Goal: Task Accomplishment & Management: Complete application form

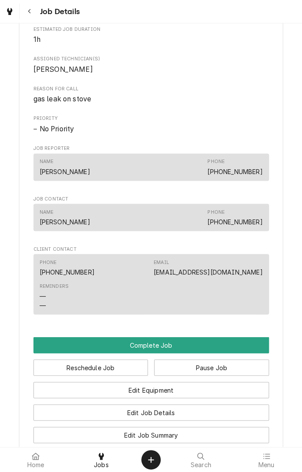
scroll to position [395, 0]
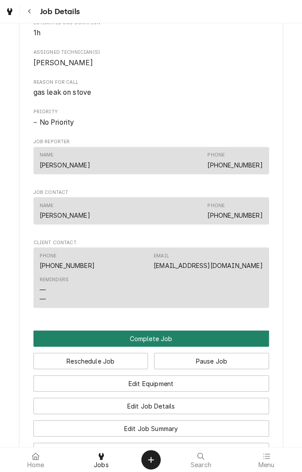
click at [171, 346] on button "Complete Job" at bounding box center [151, 338] width 236 height 16
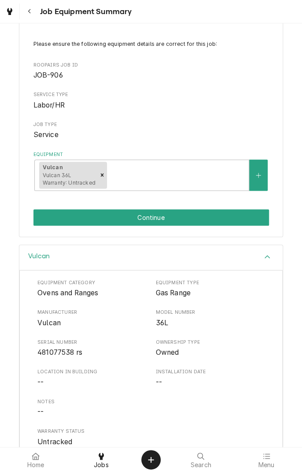
scroll to position [106, 0]
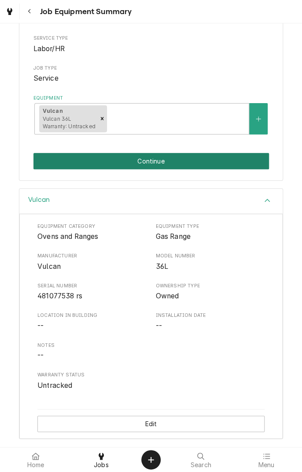
click at [219, 156] on button "Continue" at bounding box center [151, 161] width 236 height 16
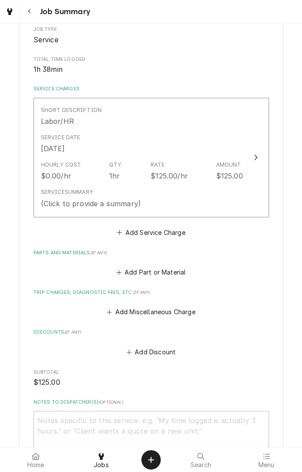
scroll to position [150, 0]
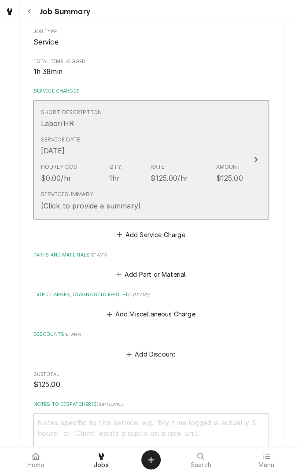
click at [227, 130] on div "Short Description Labor/HR" at bounding box center [142, 118] width 202 height 27
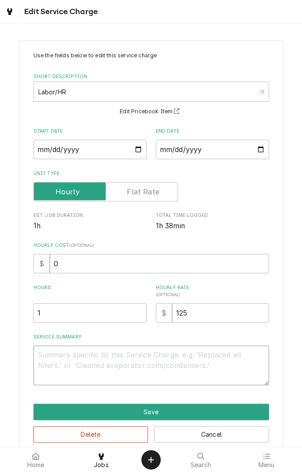
click at [180, 358] on textarea "Service Summary" at bounding box center [151, 365] width 236 height 40
type textarea "x"
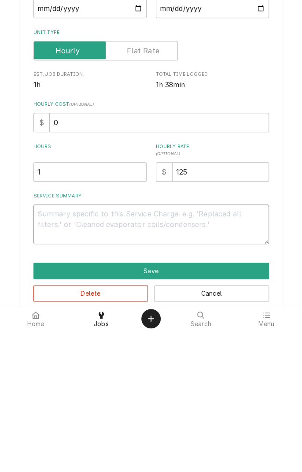
type textarea "F"
type textarea "x"
type textarea "Fo"
type textarea "x"
type textarea "Fou"
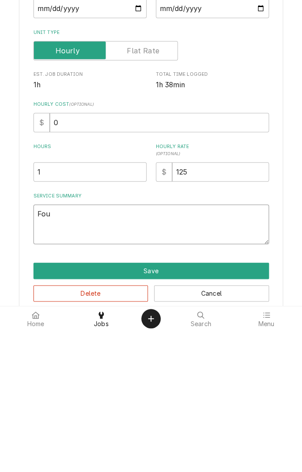
type textarea "x"
type textarea "Found"
type textarea "x"
type textarea "Found s"
type textarea "x"
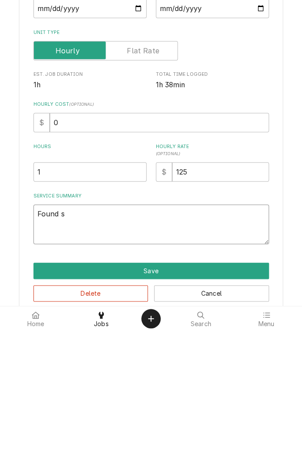
type textarea "Found st"
type textarea "x"
type textarea "Found str"
type textarea "x"
type textarea "Found stro"
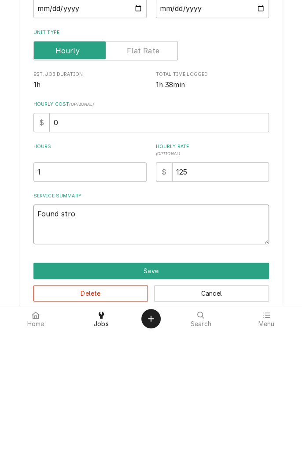
type textarea "x"
type textarea "Found stron"
type textarea "x"
type textarea "Found strong"
type textarea "x"
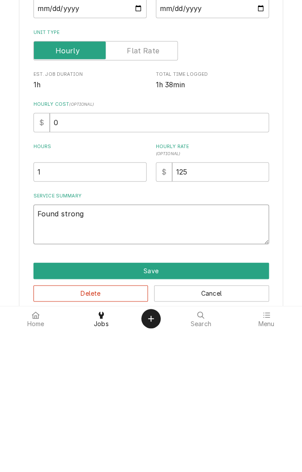
type textarea "Found strong"
type textarea "x"
type textarea "Found strong g"
type textarea "x"
type textarea "Found strong ga"
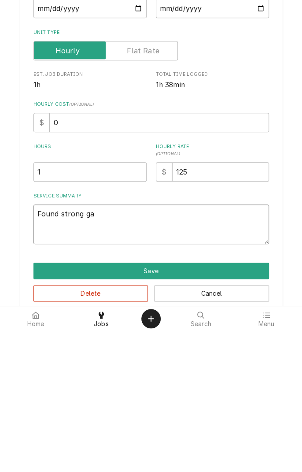
type textarea "x"
type textarea "Found strong gas"
type textarea "x"
type textarea "Found strong gas"
type textarea "x"
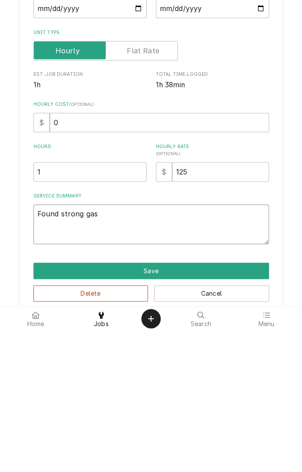
type textarea "Found strong gas s"
type textarea "x"
type textarea "Found strong gas sm"
type textarea "x"
type textarea "Found strong gas sme"
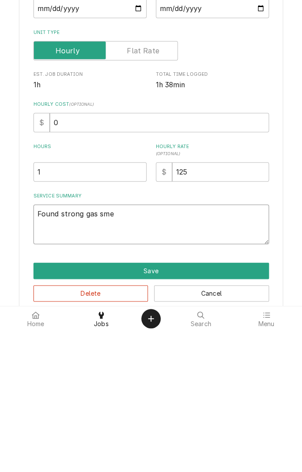
type textarea "x"
type textarea "Found strong gas smel"
type textarea "x"
type textarea "Found strong gas smell"
type textarea "x"
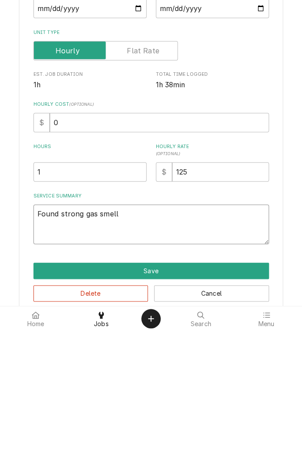
type textarea "Found strong gas smell"
type textarea "x"
type textarea "Found strong gas smell i"
type textarea "x"
type textarea "Found strong gas smell in"
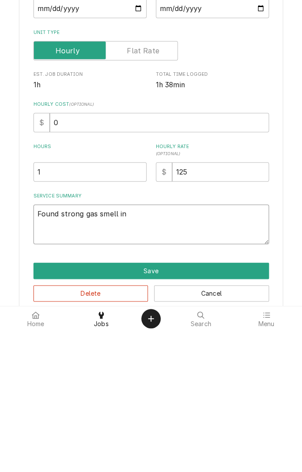
type textarea "x"
type textarea "Found strong gas smell in"
type textarea "x"
type textarea "Found strong gas smell in k"
type textarea "x"
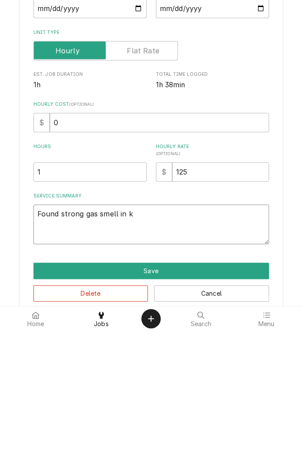
type textarea "Found strong gas smell in ki"
type textarea "x"
type textarea "Found strong gas smell in kitchen"
type textarea "x"
type textarea "Found strong gas smell in kitchen"
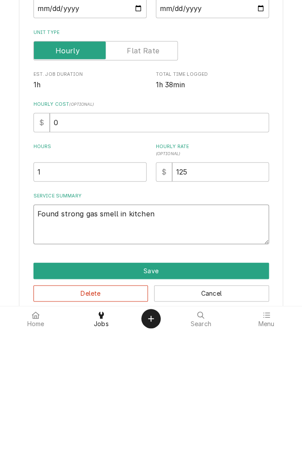
type textarea "x"
type textarea "Found strong gas smell in kitchen."
type textarea "x"
type textarea "Found strong gas smell in kitchen."
type textarea "x"
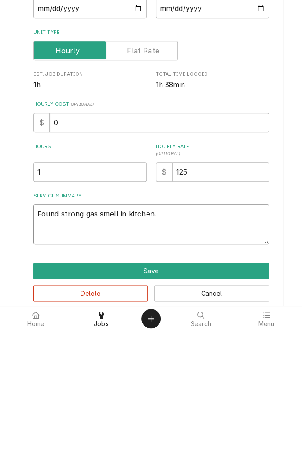
type textarea "Found strong gas smell in kitchen. C"
type textarea "x"
type textarea "Found strong gas smell in kitchen. Ch"
type textarea "x"
type textarea "Found strong gas smell in kitchen. Che"
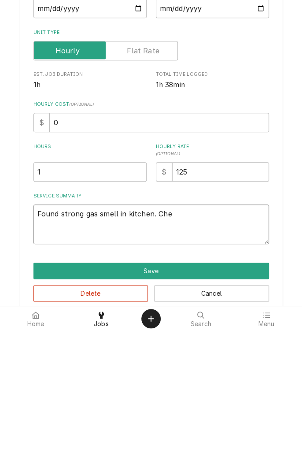
type textarea "x"
type textarea "Found strong gas smell in kitchen. Chec"
type textarea "x"
type textarea "Found strong gas smell in kitchen. Checked"
type textarea "x"
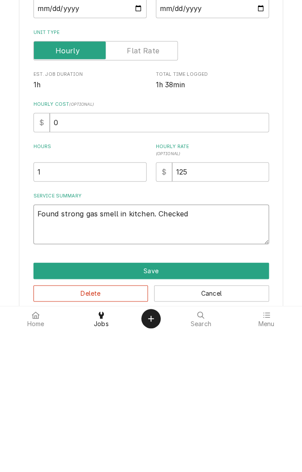
type textarea "Found strong gas smell in kitchen. Checked a"
type textarea "x"
type textarea "Found strong gas smell in kitchen. Checked al"
type textarea "x"
type textarea "Found strong gas smell in kitchen. Checked all"
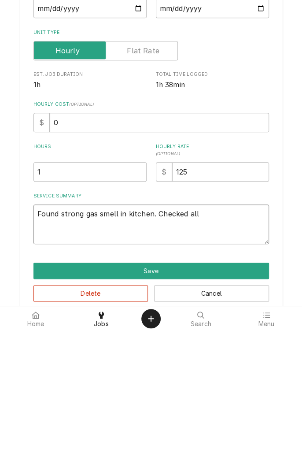
type textarea "x"
type textarea "Found strong gas smell in kitchen. Checked all l"
type textarea "x"
type textarea "Found strong gas smell in kitchen. Checked all li"
type textarea "x"
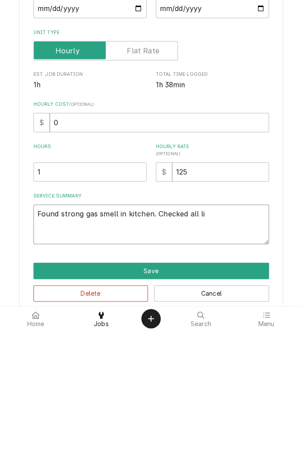
type textarea "Found strong gas smell in kitchen. Checked all lin"
type textarea "x"
type textarea "Found strong gas smell in kitchen. Checked all line"
type textarea "x"
type textarea "Found strong gas smell in kitchen. Checked all lines"
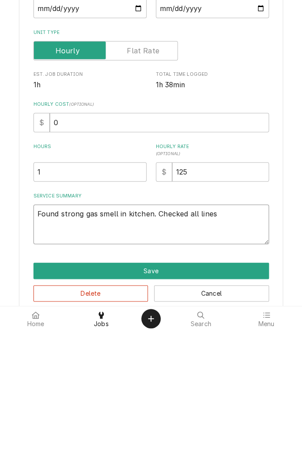
type textarea "x"
type textarea "Found strong gas smell in kitchen. Checked all lines"
type textarea "x"
type textarea "Found strong gas smell in kitchen. Checked all lines a"
type textarea "x"
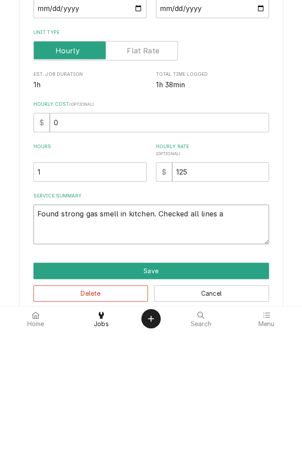
type textarea "Found strong gas smell in kitchen. Checked all lines an"
type textarea "x"
type textarea "Found strong gas smell in kitchen. Checked all lines and"
type textarea "x"
type textarea "Found strong gas smell in kitchen. Checked all lines and"
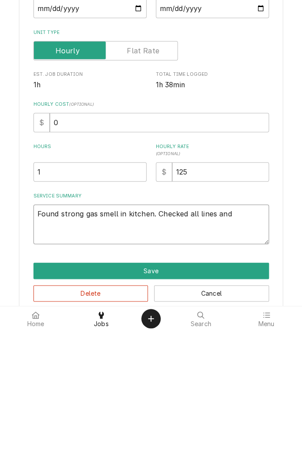
type textarea "x"
type textarea "Found strong gas smell in kitchen. Checked all lines and p"
type textarea "x"
type textarea "Found strong gas smell in kitchen. Checked all lines and pi"
type textarea "x"
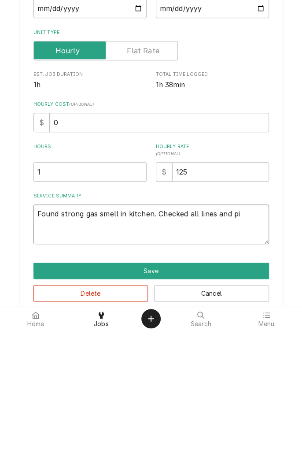
type textarea "Found strong gas smell in kitchen. Checked all lines and pio"
type textarea "x"
type textarea "Found strong gas smell in kitchen. Checked all lines and piol"
type textarea "x"
type textarea "Found strong gas smell in kitchen. Checked all lines and pilots"
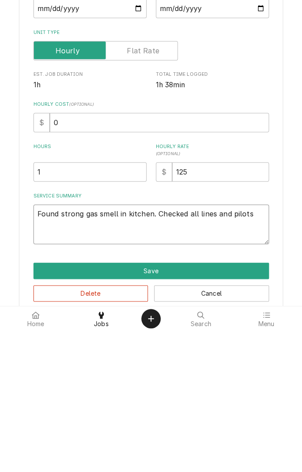
type textarea "x"
type textarea "Found strong gas smell in kitchen. Checked all lines and pilots"
type textarea "x"
type textarea "Found strong gas smell in kitchen. Checked all lines and pilots."
type textarea "x"
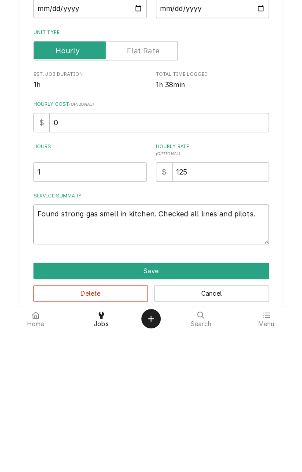
type textarea "Found strong gas smell in kitchen. Checked all lines and pilots."
type textarea "x"
type textarea "Found strong gas smell in kitchen. Checked all lines and pilots. A"
type textarea "x"
type textarea "Found strong gas smell in kitchen. Checked all lines and pilots. Al"
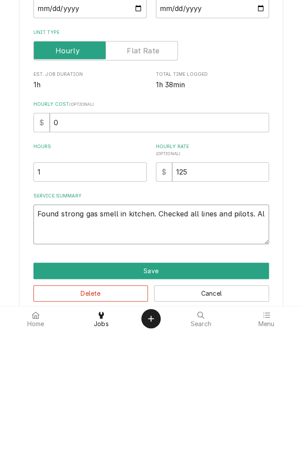
type textarea "x"
type textarea "Found strong gas smell in kitchen. Checked all lines and pilots. All"
type textarea "x"
type textarea "Found strong gas smell in kitchen. Checked all lines and pilots. All"
type textarea "x"
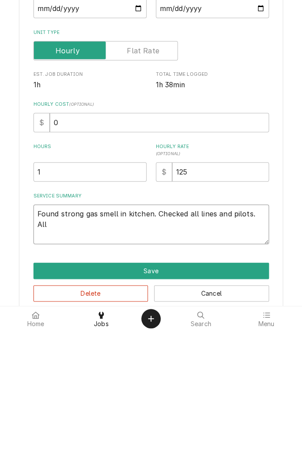
type textarea "Found strong gas smell in kitchen. Checked all lines and pilots. All w"
type textarea "x"
type textarea "Found strong gas smell in kitchen. Checked all lines and pilots. All we"
type textarea "x"
type textarea "Found strong gas smell in kitchen. Checked all lines and pilots. All wer"
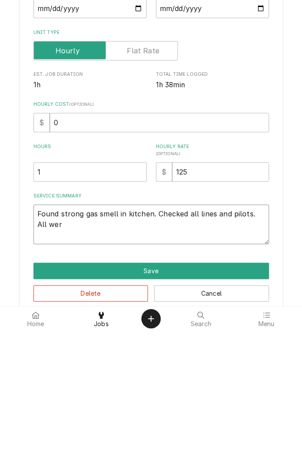
type textarea "x"
type textarea "Found strong gas smell in kitchen. Checked all lines and pilots. All were"
type textarea "x"
type textarea "Found strong gas smell in kitchen. Checked all lines and pilots. All were"
type textarea "x"
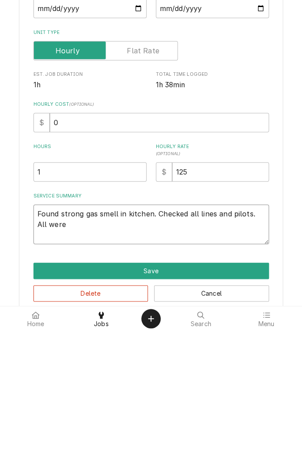
type textarea "Found strong gas smell in kitchen. Checked all lines and pilots. All were g"
type textarea "x"
type textarea "Found strong gas smell in kitchen. Checked all lines and pilots. All were go"
type textarea "x"
type textarea "Found strong gas smell in kitchen. Checked all lines and pilots. All were goo"
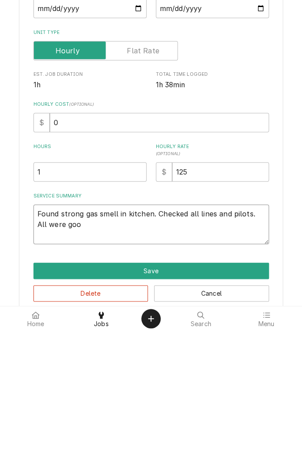
type textarea "x"
type textarea "Found strong gas smell in kitchen. Checked all lines and pilots. All were good"
type textarea "x"
type textarea "Found strong gas smell in kitchen. Checked all lines and pilots. All were good"
type textarea "x"
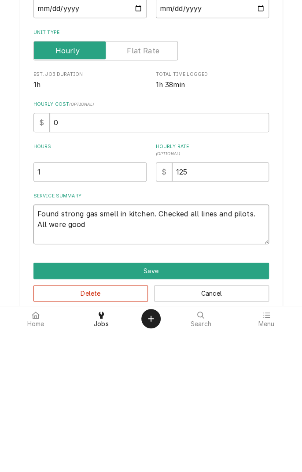
type textarea "Found strong gas smell in kitchen. Checked all lines and pilots. All were good t"
type textarea "x"
type textarea "Found strong gas smell in kitchen. Checked all lines and pilots. All were good …"
type textarea "x"
type textarea "Found strong gas smell in kitchen. Checked all lines and pilots. All were good …"
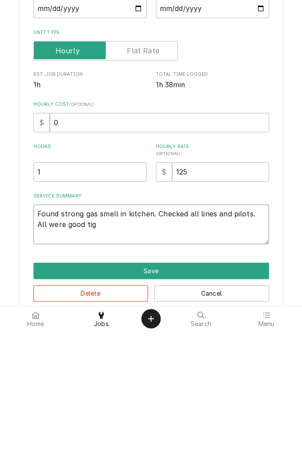
type textarea "x"
type textarea "Found strong gas smell in kitchen. Checked all lines and pilots. All were good …"
type textarea "x"
type textarea "Found strong gas smell in kitchen. Checked all lines and pilots. All were good …"
type textarea "x"
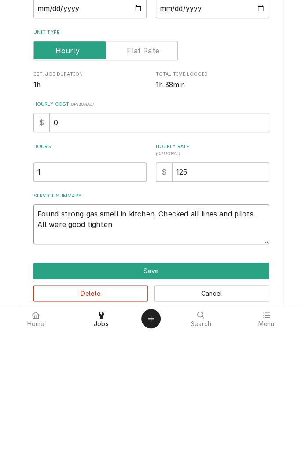
type textarea "Found strong gas smell in kitchen. Checked all lines and pilots. All were good …"
type textarea "x"
type textarea "Found strong gas smell in kitchen. Checked all lines and pilots. All were good …"
type textarea "x"
type textarea "Found strong gas smell in kitchen. Checked all lines and pilots. All were good …"
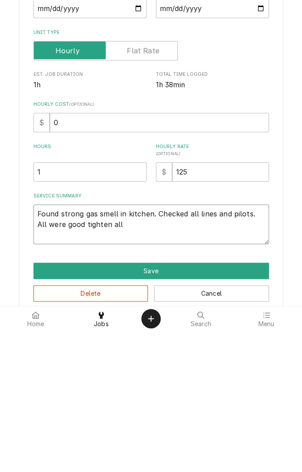
type textarea "x"
type textarea "Found strong gas smell in kitchen. Checked all lines and pilots. All were good …"
type textarea "x"
type textarea "Found strong gas smell in kitchen. Checked all lines and pilots. All were good …"
type textarea "x"
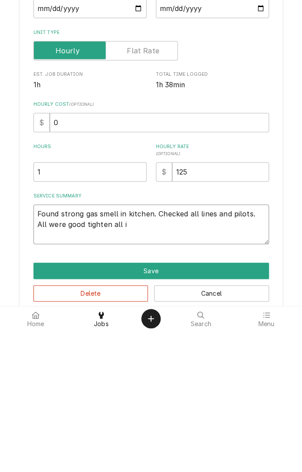
type textarea "Found strong gas smell in kitchen. Checked all lines and pilots. All were good …"
type textarea "x"
type textarea "Found strong gas smell in kitchen. Checked all lines and pilots. All were good …"
type textarea "x"
type textarea "Found strong gas smell in kitchen. Checked all lines and pilots. All were good …"
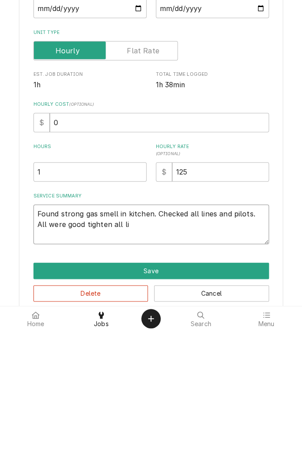
type textarea "x"
type textarea "Found strong gas smell in kitchen. Checked all lines and pilots. All were good …"
type textarea "x"
type textarea "Found strong gas smell in kitchen. Checked all lines and pilots. All were good …"
type textarea "x"
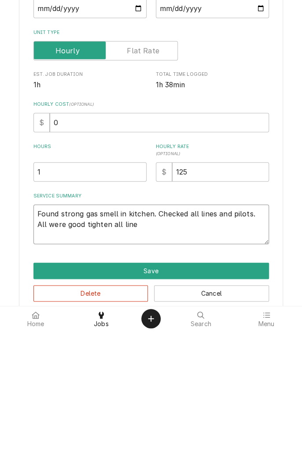
type textarea "Found strong gas smell in kitchen. Checked all lines and pilots. All were good …"
type textarea "x"
type textarea "Found strong gas smell in kitchen. Checked all lines and pilots. All were good …"
type textarea "x"
type textarea "Found strong gas smell in kitchen. Checked all lines and pilots. All were good …"
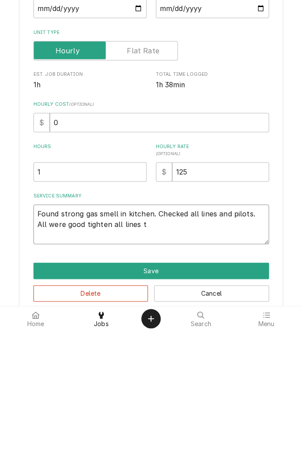
type textarea "x"
type textarea "Found strong gas smell in kitchen. Checked all lines and pilots. All were good …"
type textarea "x"
type textarea "Found strong gas smell in kitchen. Checked all lines and pilots. All were good …"
type textarea "x"
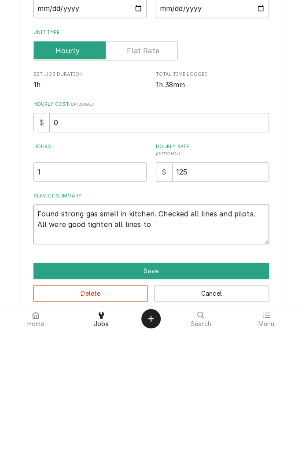
type textarea "Found strong gas smell in kitchen. Checked all lines and pilots. All were good …"
type textarea "x"
type textarea "Found strong gas smell in kitchen. Checked all lines and pilots. All were good …"
type textarea "x"
type textarea "Found strong gas smell in kitchen. Checked all lines and pilots. All were good …"
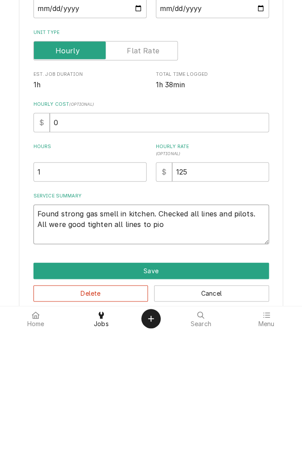
type textarea "x"
type textarea "Found strong gas smell in kitchen. Checked all lines and pilots. All were good …"
type textarea "x"
type textarea "Found strong gas smell in kitchen. Checked all lines and pilots. All were good …"
type textarea "x"
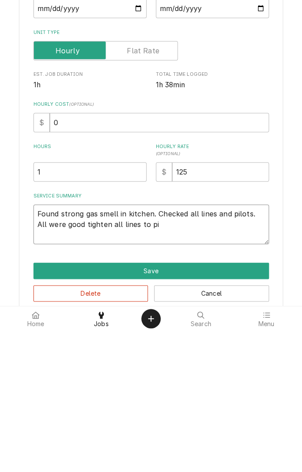
type textarea "Found strong gas smell in kitchen. Checked all lines and pilots. All were good …"
type textarea "x"
type textarea "Found strong gas smell in kitchen. Checked all lines and pilots. All were good …"
type textarea "x"
type textarea "Found strong gas smell in kitchen. Checked all lines and pilots. All were good …"
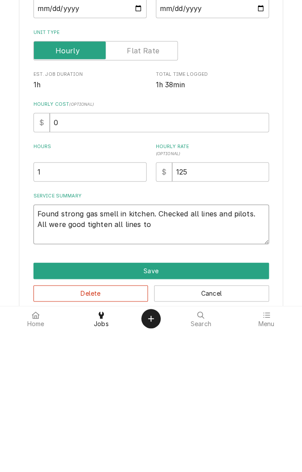
type textarea "x"
type textarea "Found strong gas smell in kitchen. Checked all lines and pilots. All were good …"
type textarea "x"
type textarea "Found strong gas smell in kitchen. Checked all lines and pilots. All were good …"
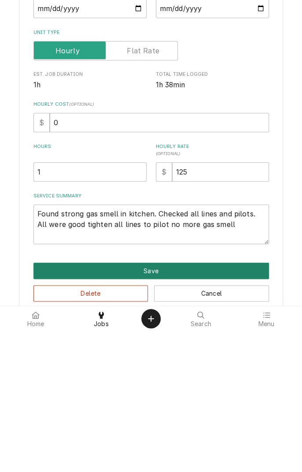
click at [203, 412] on button "Save" at bounding box center [151, 412] width 236 height 16
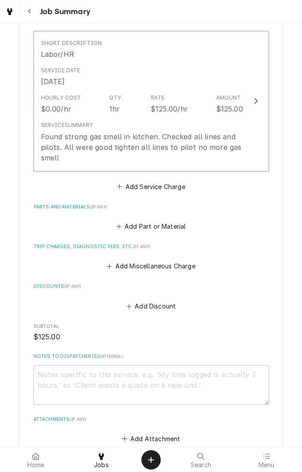
scroll to position [206, 0]
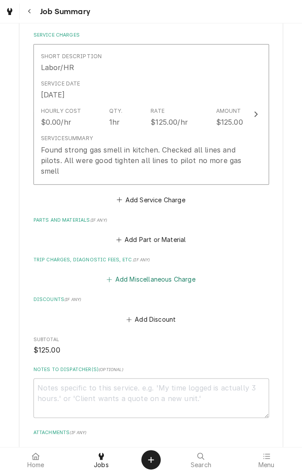
click at [174, 282] on button "Add Miscellaneous Charge" at bounding box center [151, 279] width 92 height 12
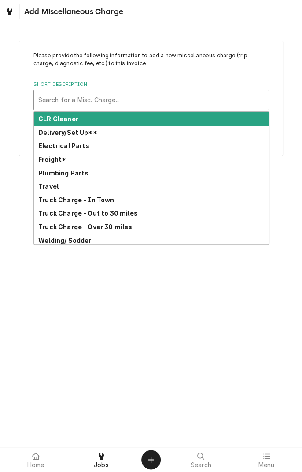
click at [98, 202] on strong "Truck Charge - In Town" at bounding box center [76, 199] width 76 height 7
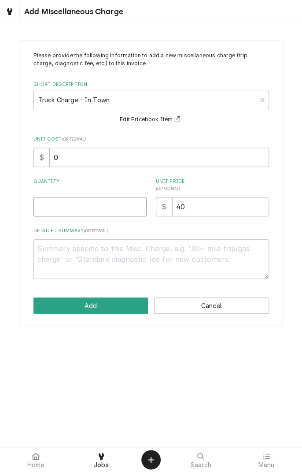
click at [94, 208] on input "Quantity" at bounding box center [89, 206] width 113 height 19
click at [123, 252] on textarea "Detailed Summary ( optional )" at bounding box center [151, 259] width 236 height 40
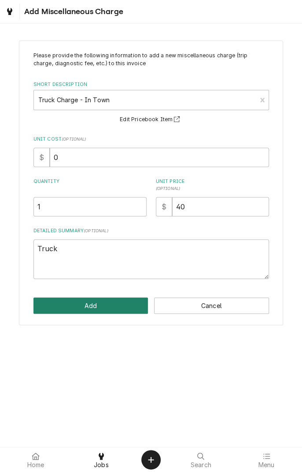
click at [110, 303] on button "Add" at bounding box center [90, 305] width 115 height 16
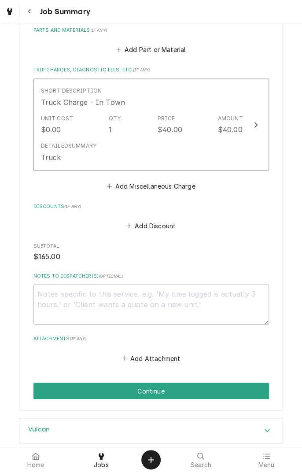
scroll to position [397, 0]
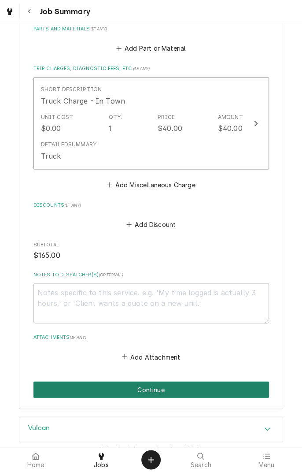
click at [181, 386] on button "Continue" at bounding box center [151, 389] width 236 height 16
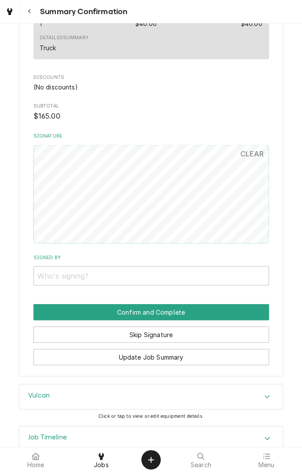
scroll to position [433, 0]
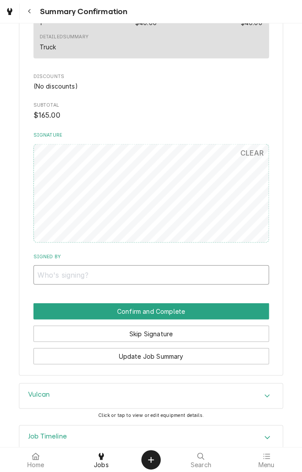
click at [143, 278] on input "Signed By" at bounding box center [151, 274] width 236 height 19
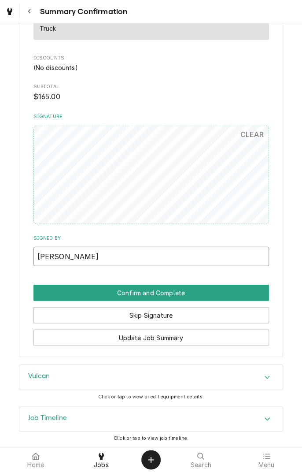
type input "[PERSON_NAME]"
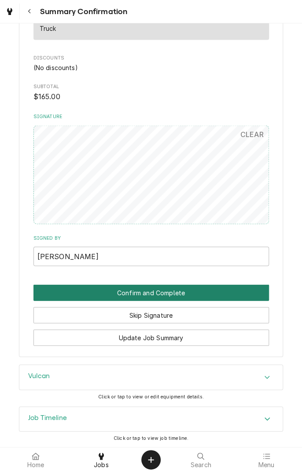
click at [232, 291] on button "Confirm and Complete" at bounding box center [151, 292] width 236 height 16
